Goal: Task Accomplishment & Management: Manage account settings

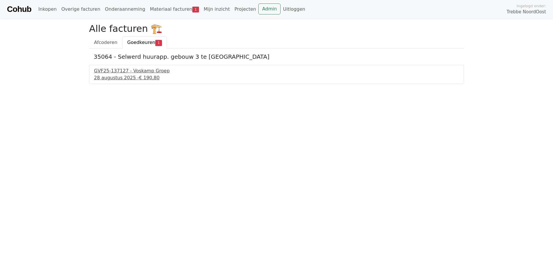
click at [126, 72] on div "GVF25-137127 - Voskamp Groep" at bounding box center [276, 70] width 365 height 7
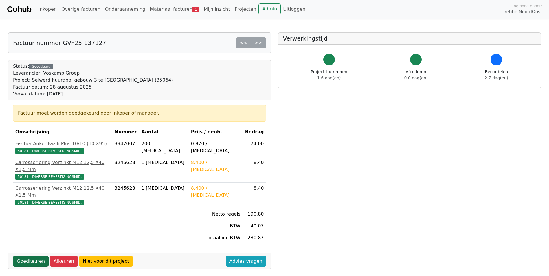
click at [25, 256] on link "Goedkeuren" at bounding box center [31, 261] width 36 height 11
